Goal: Task Accomplishment & Management: Manage account settings

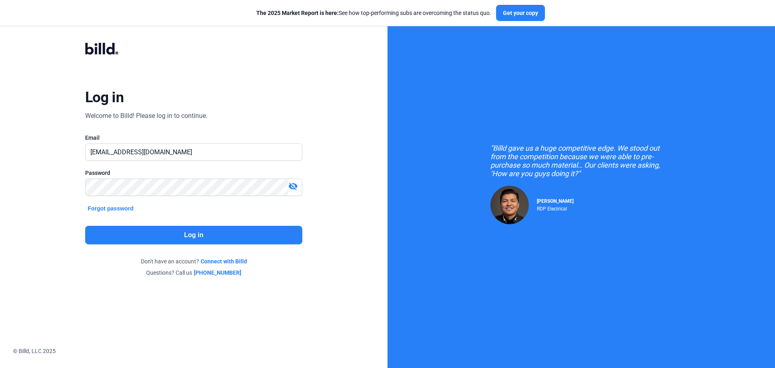
click at [282, 232] on button "Log in" at bounding box center [193, 235] width 217 height 19
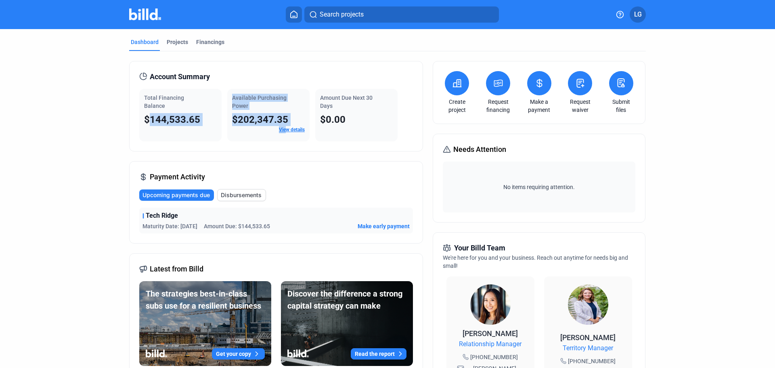
drag, startPoint x: 243, startPoint y: 133, endPoint x: 283, endPoint y: 141, distance: 40.4
click at [283, 141] on div "Total Financing Balance $144,533.65 Available Purchasing Power $202,347.35 View…" at bounding box center [276, 115] width 274 height 52
click at [196, 43] on div "Financings" at bounding box center [210, 42] width 28 height 8
